Goal: Information Seeking & Learning: Learn about a topic

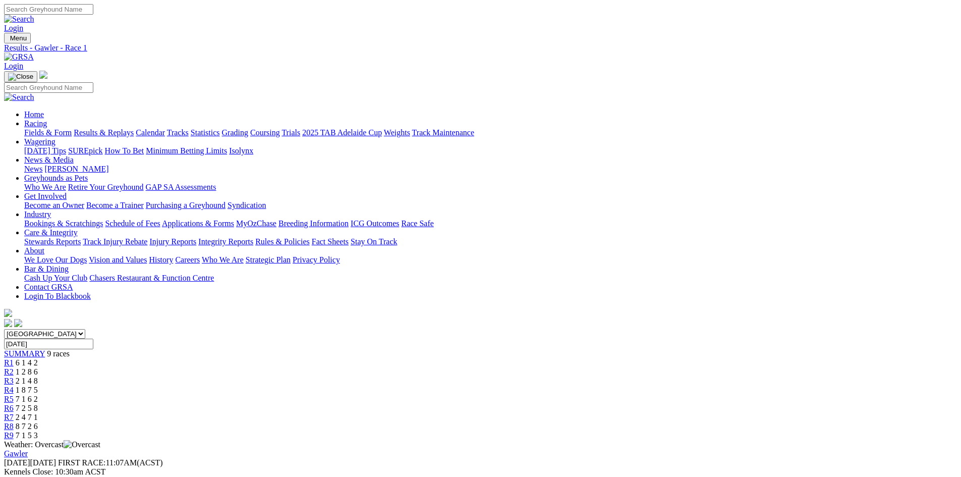
click at [345, 367] on div "R2 1 2 8 6" at bounding box center [480, 371] width 953 height 9
click at [417, 376] on div "R3 2 1 4 8" at bounding box center [480, 380] width 953 height 9
click at [38, 376] on span "2 1 4 8" at bounding box center [27, 380] width 22 height 9
click at [14, 385] on link "R4" at bounding box center [9, 389] width 10 height 9
click at [14, 394] on span "R5" at bounding box center [9, 398] width 10 height 9
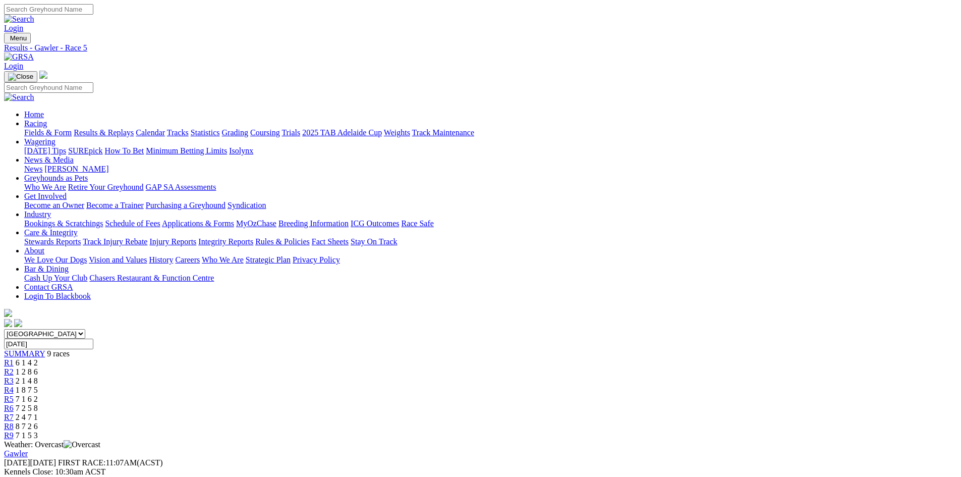
click at [14, 403] on span "R6" at bounding box center [9, 407] width 10 height 9
click at [641, 413] on div "R7 2 4 7 1" at bounding box center [480, 417] width 953 height 9
click at [701, 422] on div "R8 8 7 2 6" at bounding box center [480, 426] width 953 height 9
click at [748, 431] on div "R9 7 1 5 3" at bounding box center [480, 435] width 953 height 9
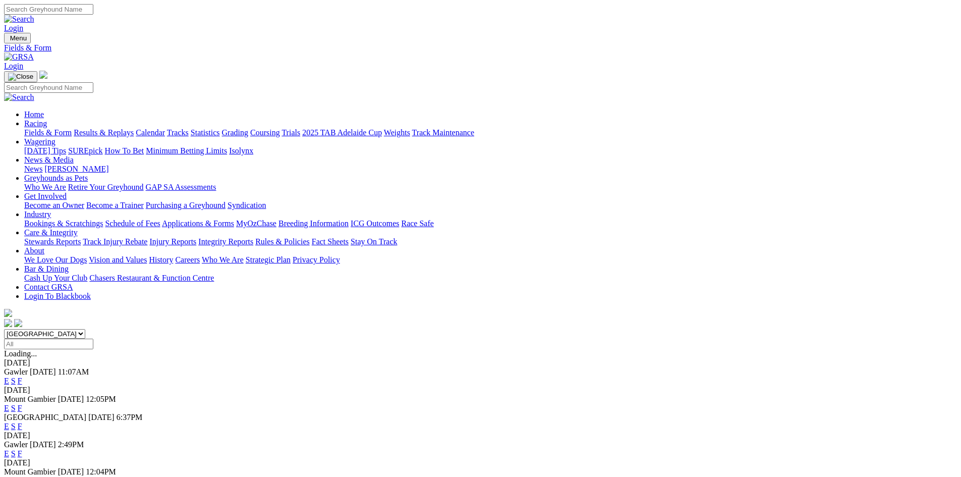
click at [23, 24] on link "Login" at bounding box center [13, 28] width 19 height 9
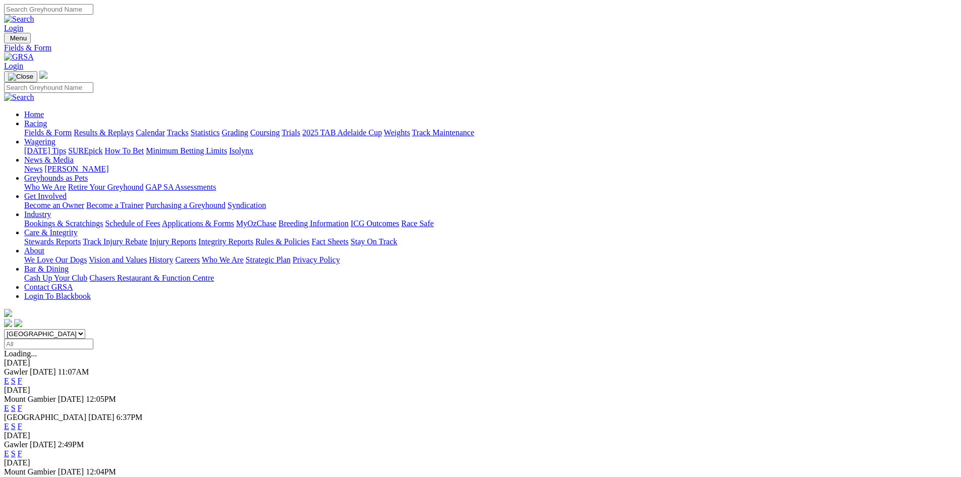
click at [165, 128] on link "Calendar" at bounding box center [150, 132] width 29 height 9
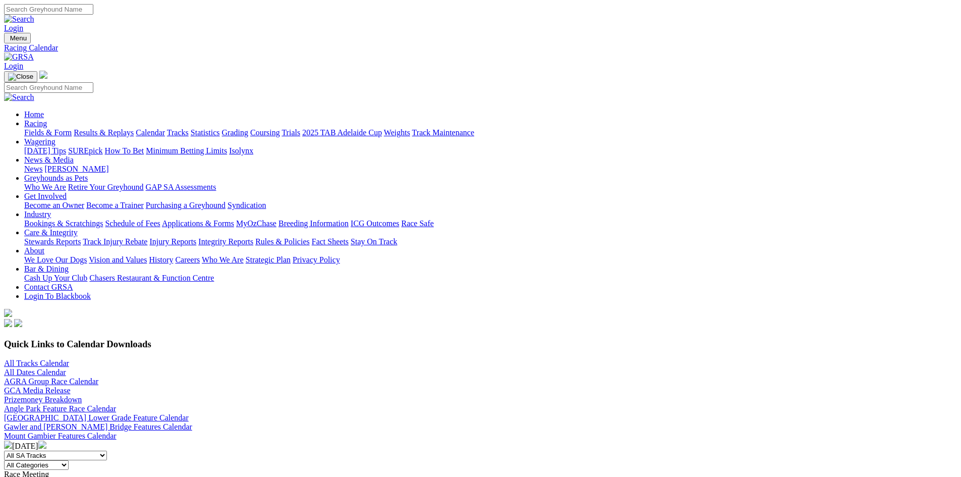
click at [72, 128] on link "Fields & Form" at bounding box center [47, 132] width 47 height 9
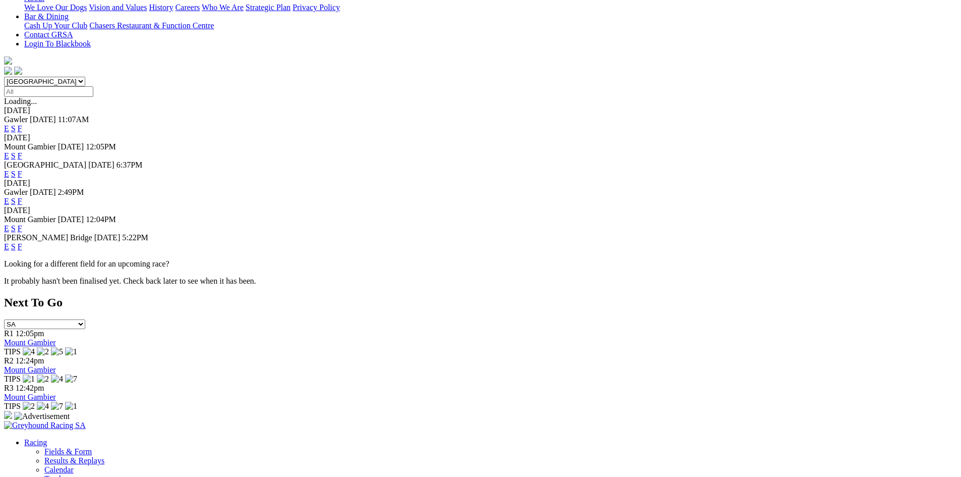
scroll to position [202, 0]
